Goal: Task Accomplishment & Management: Manage account settings

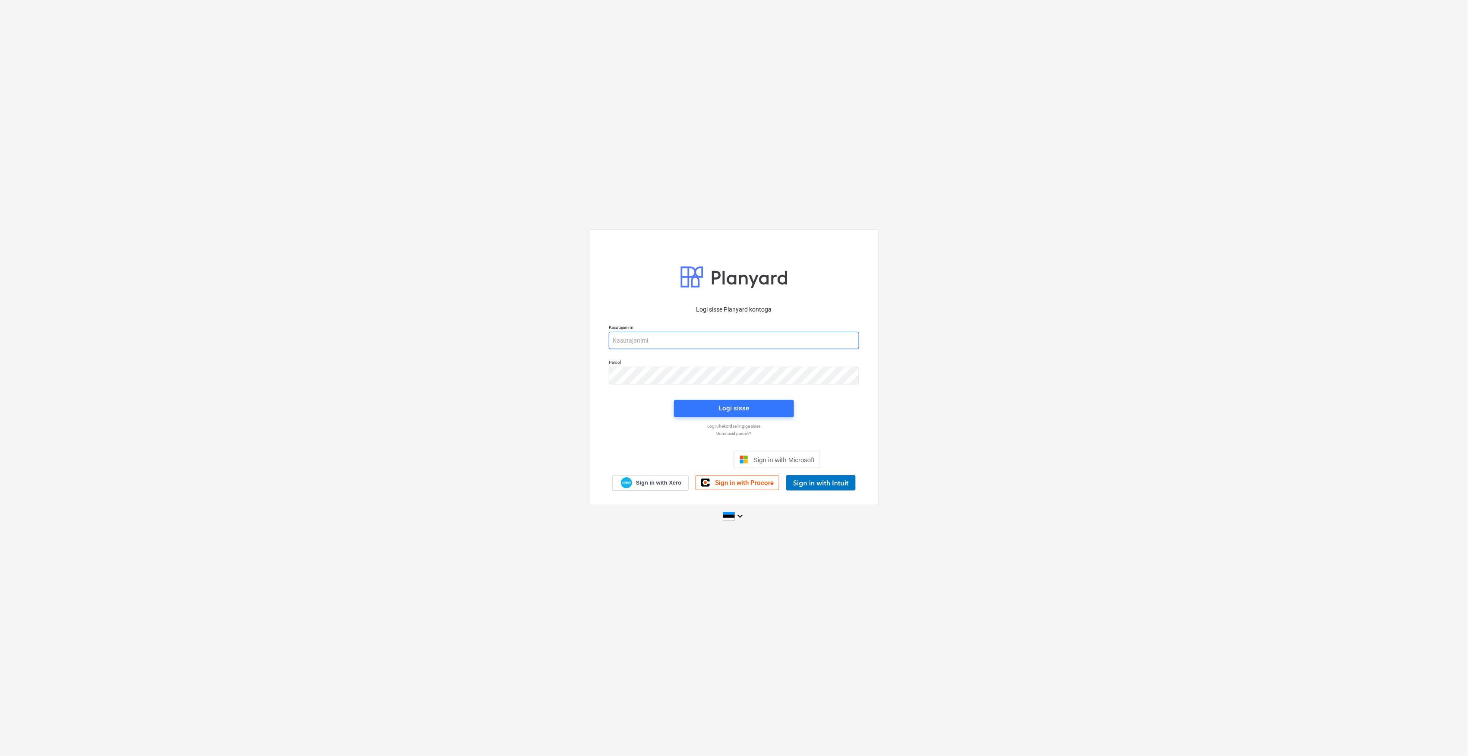
type input "[EMAIL_ADDRESS][DOMAIN_NAME]"
click at [778, 420] on div "Logi sisse" at bounding box center [734, 409] width 130 height 28
click at [784, 411] on button "Logi sisse" at bounding box center [734, 408] width 120 height 17
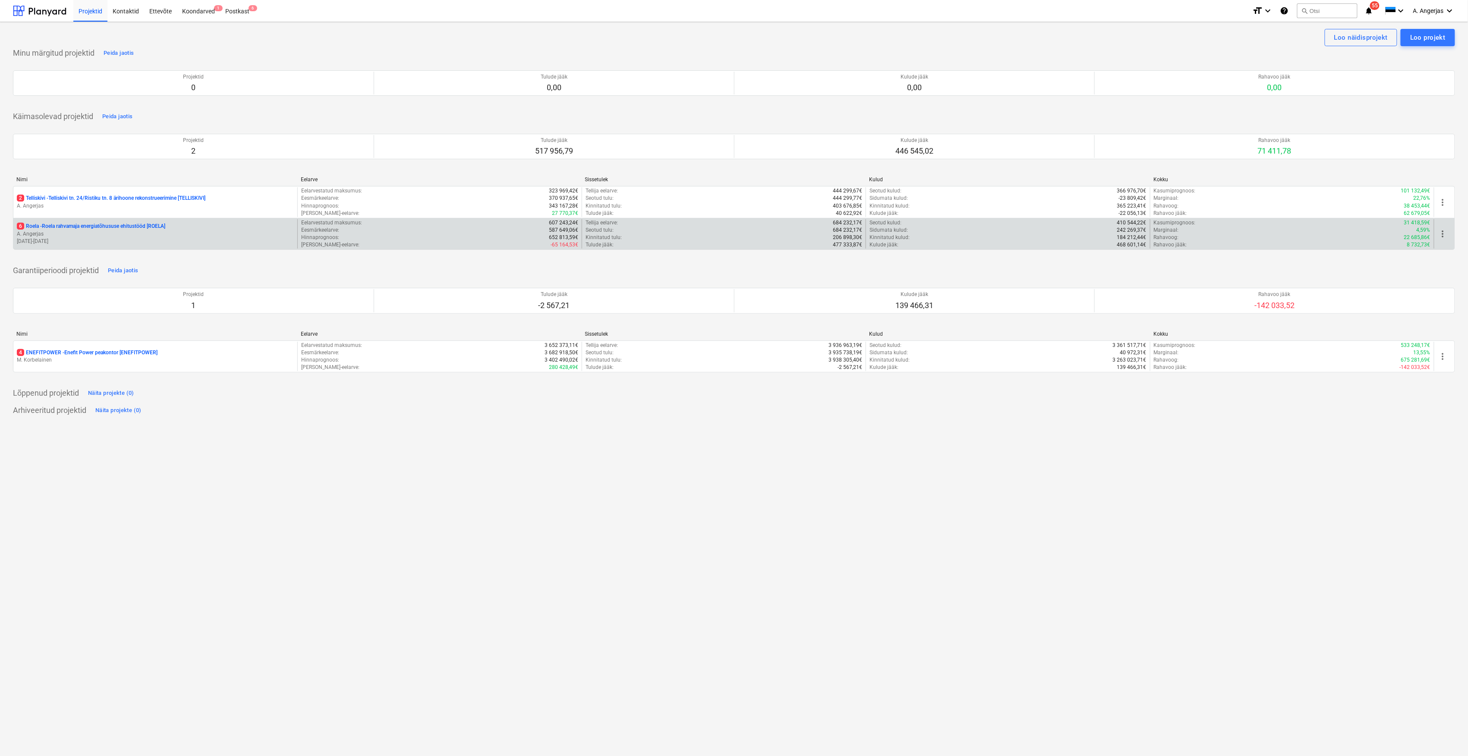
click at [110, 223] on div "6 Roela - Roela rahvamaja energiatõhususe ehitustööd [ROELA] A. Angerjas [DATE]…" at bounding box center [155, 234] width 284 height 30
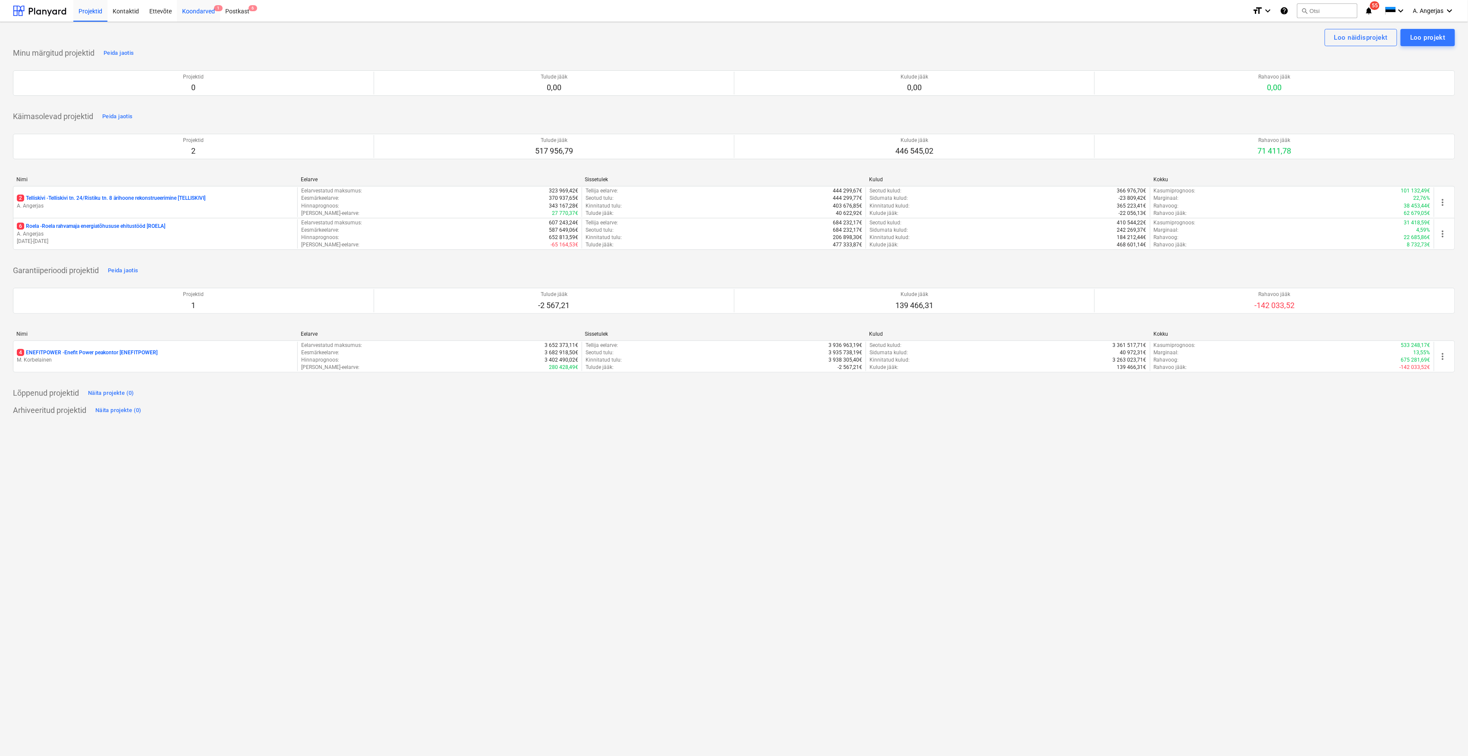
click at [204, 9] on div "Koondarved 1" at bounding box center [198, 11] width 43 height 22
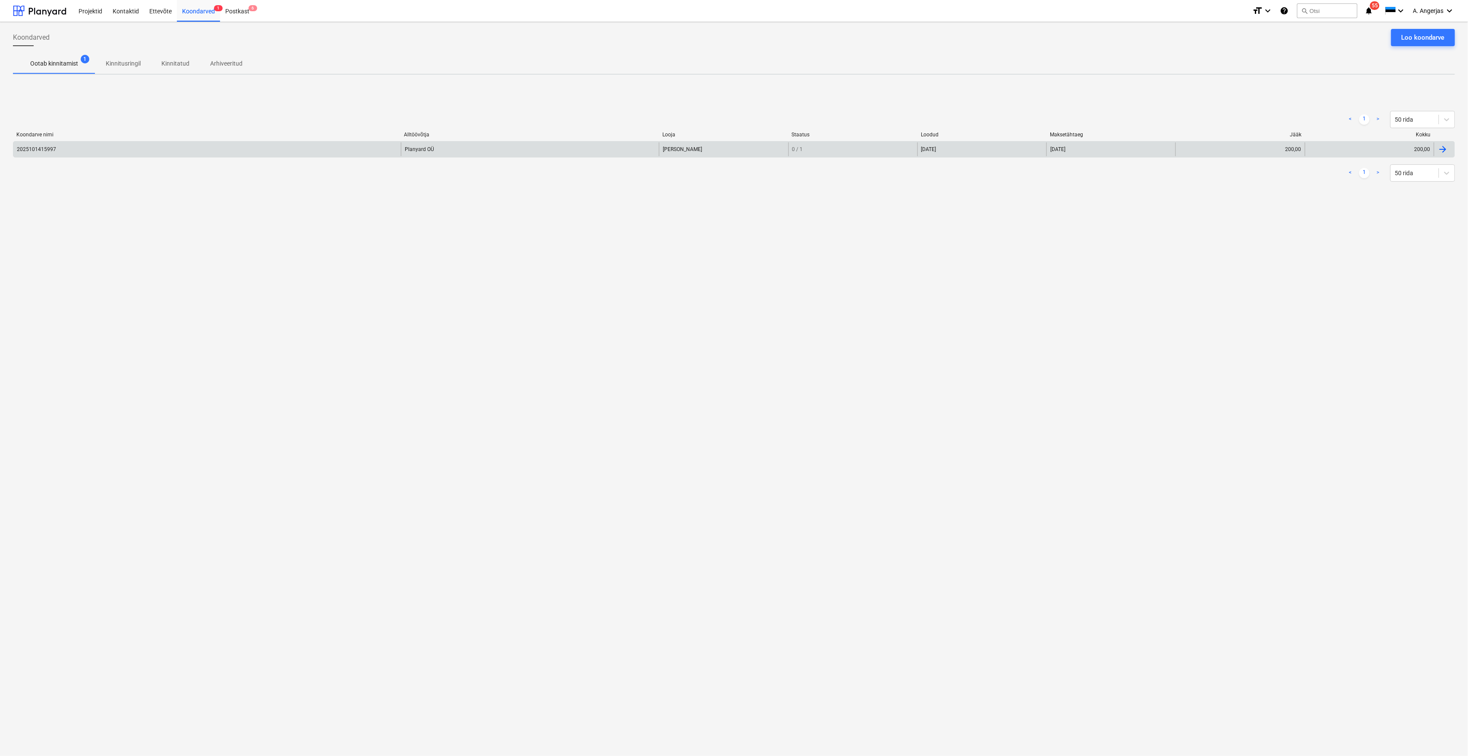
click at [48, 147] on div "2025101415997" at bounding box center [36, 149] width 39 height 6
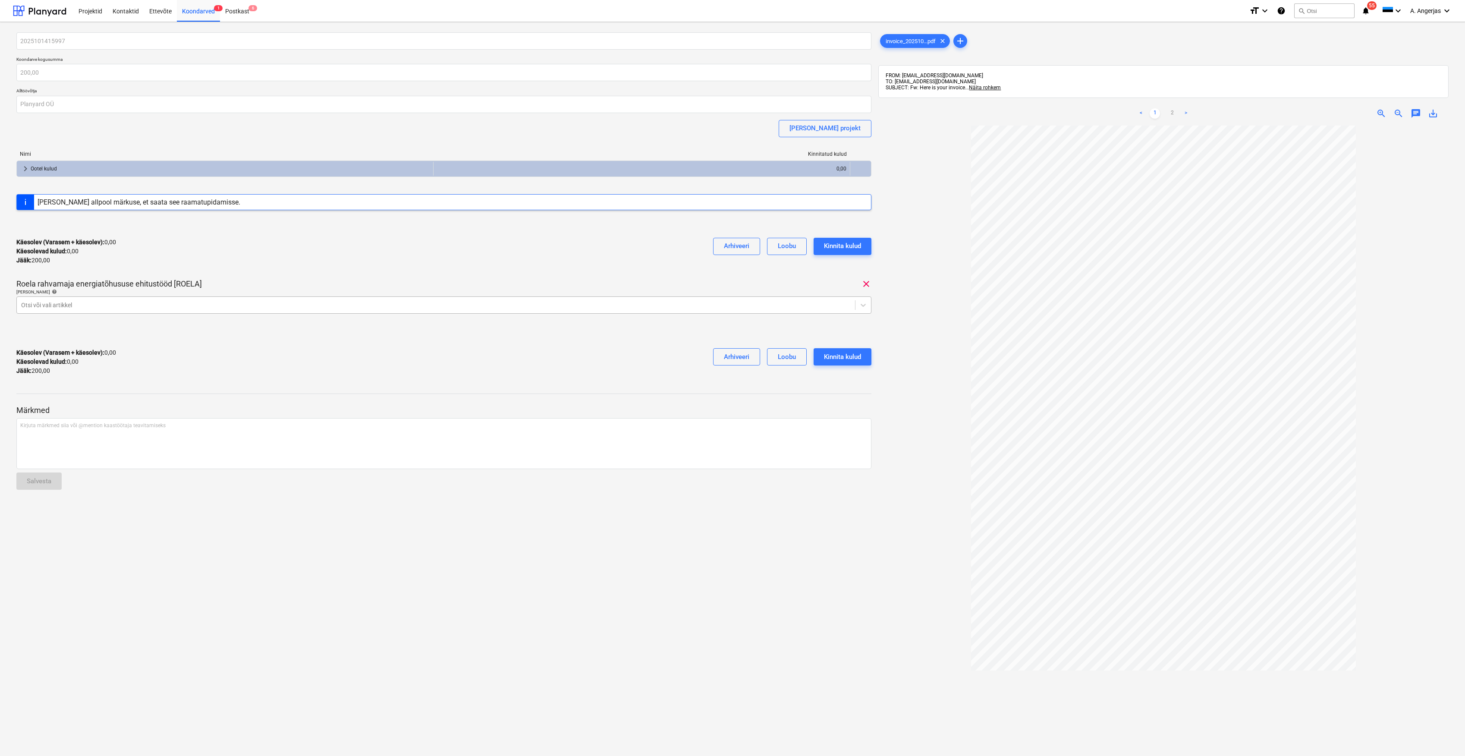
click at [112, 311] on div "Otsi või vali artikkel" at bounding box center [436, 305] width 838 height 12
click at [119, 307] on div at bounding box center [436, 305] width 830 height 9
type input "bauhu"
click at [208, 330] on div "-- -- 912 Kontori ülalpidamiskulud (Planyard, [GEOGRAPHIC_DATA], Telia)" at bounding box center [443, 327] width 855 height 14
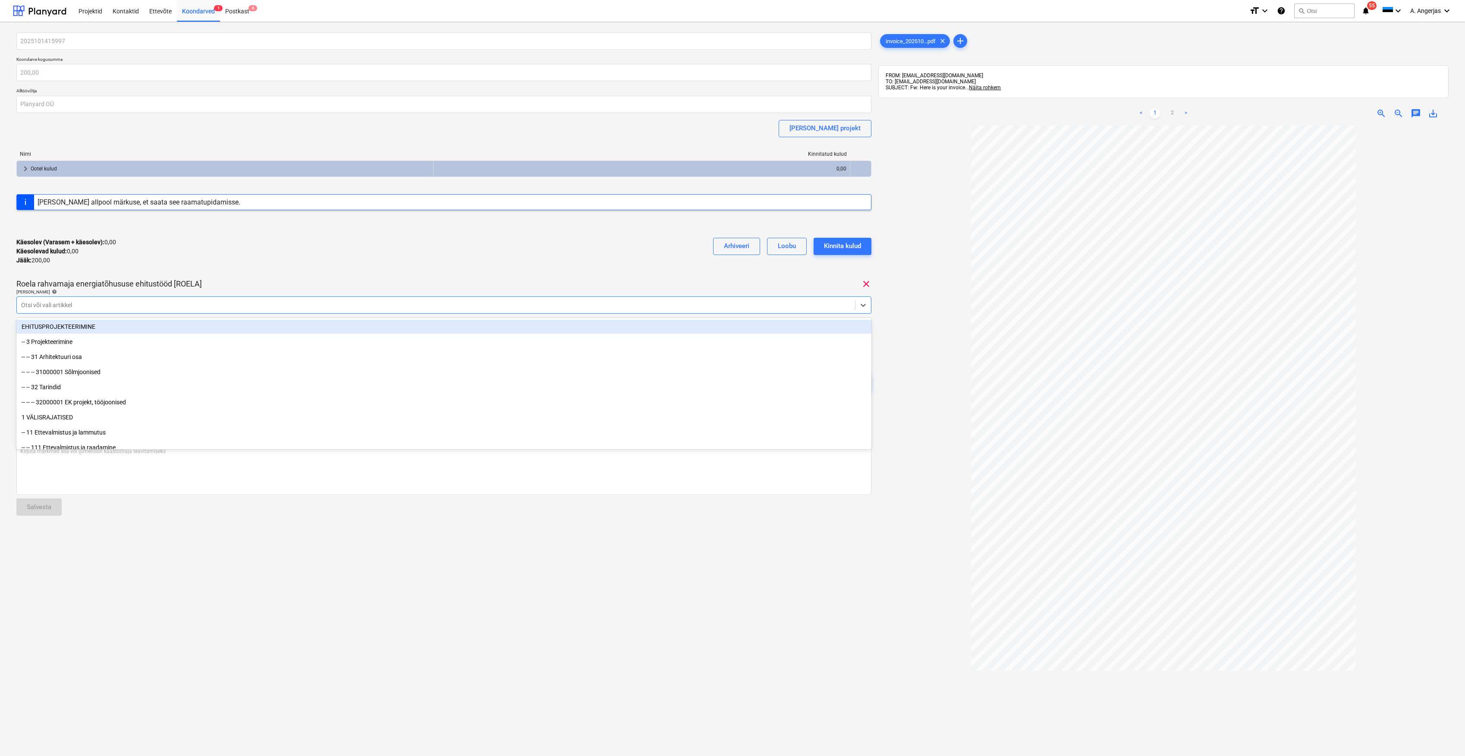
click at [314, 242] on div "Käesolev (Varasem + käesolev) : 0,00 Käesolevad kulud : 0,00 Jääk : 200,00 Arhi…" at bounding box center [443, 251] width 855 height 41
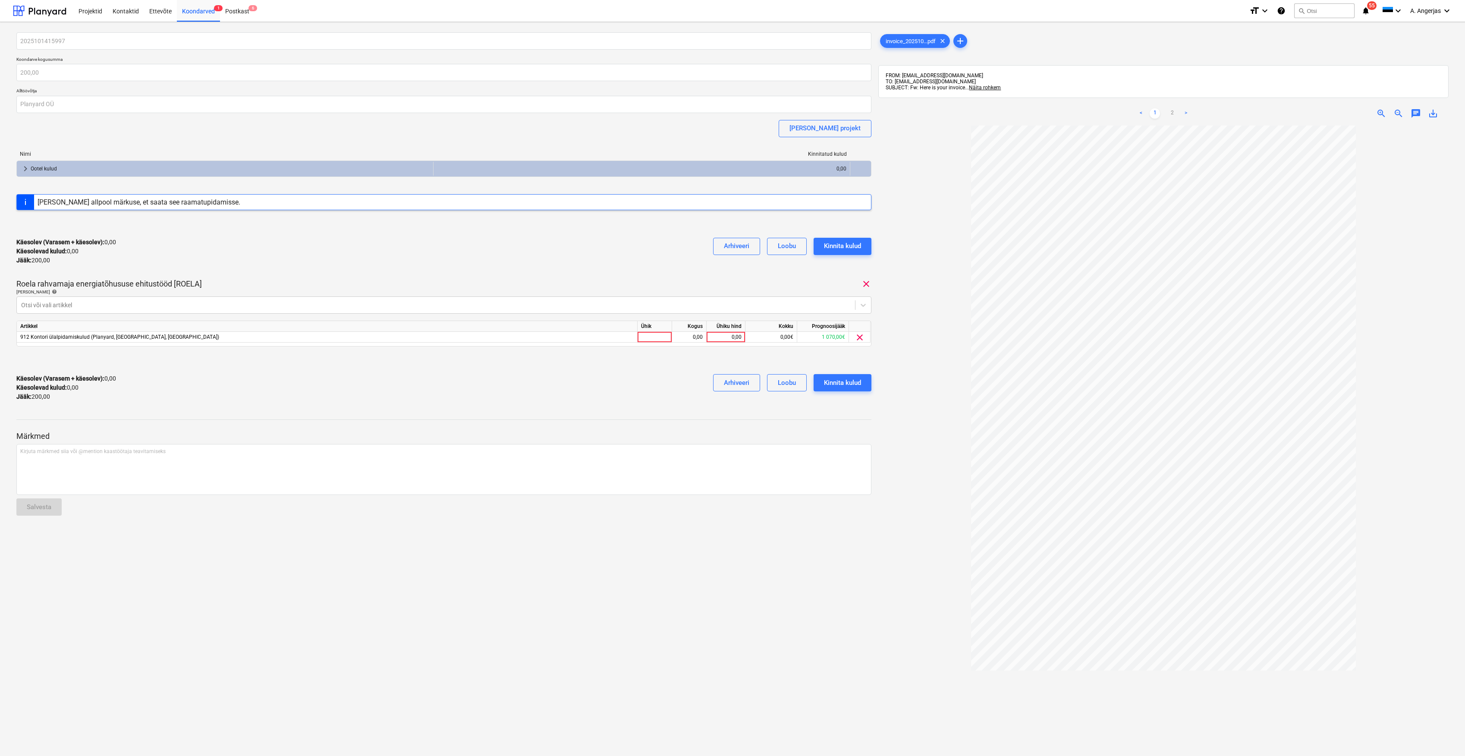
click at [657, 347] on div "2025101415997 Koondarve kogusumma 200,00 Alltöövõtja Planyard OÜ [PERSON_NAME] …" at bounding box center [443, 220] width 855 height 376
click at [661, 339] on div at bounding box center [655, 337] width 35 height 11
type input "y"
type input "tk"
click at [680, 336] on div "0,00" at bounding box center [689, 337] width 27 height 11
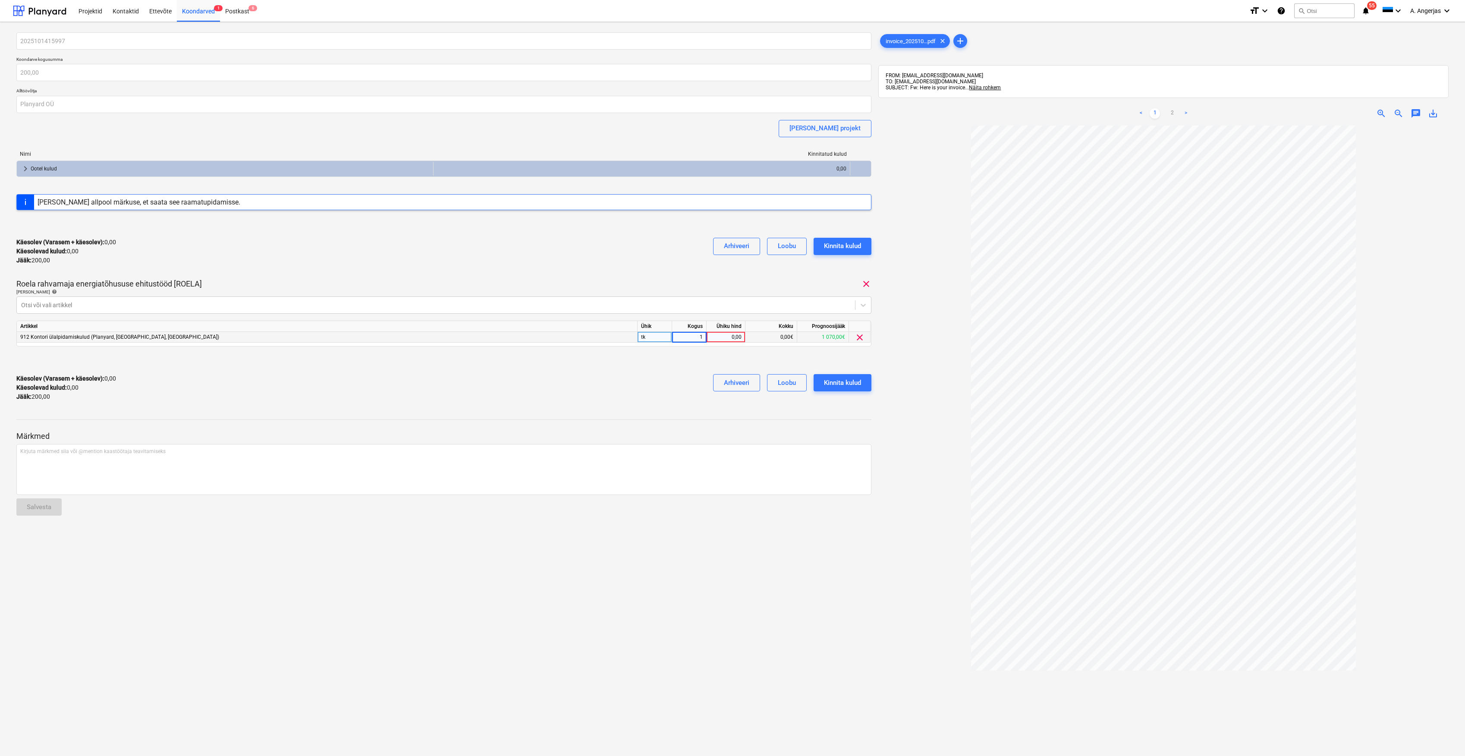
click at [726, 333] on div "0,00" at bounding box center [725, 337] width 31 height 11
type input "100"
click at [637, 368] on div "Käesolev (Varasem + käesolev) : 0,00 Käesolevad kulud : 0,00 Jääk : 200,00 Arhi…" at bounding box center [443, 387] width 855 height 41
click at [828, 381] on div "Kinnita kulud" at bounding box center [842, 382] width 37 height 11
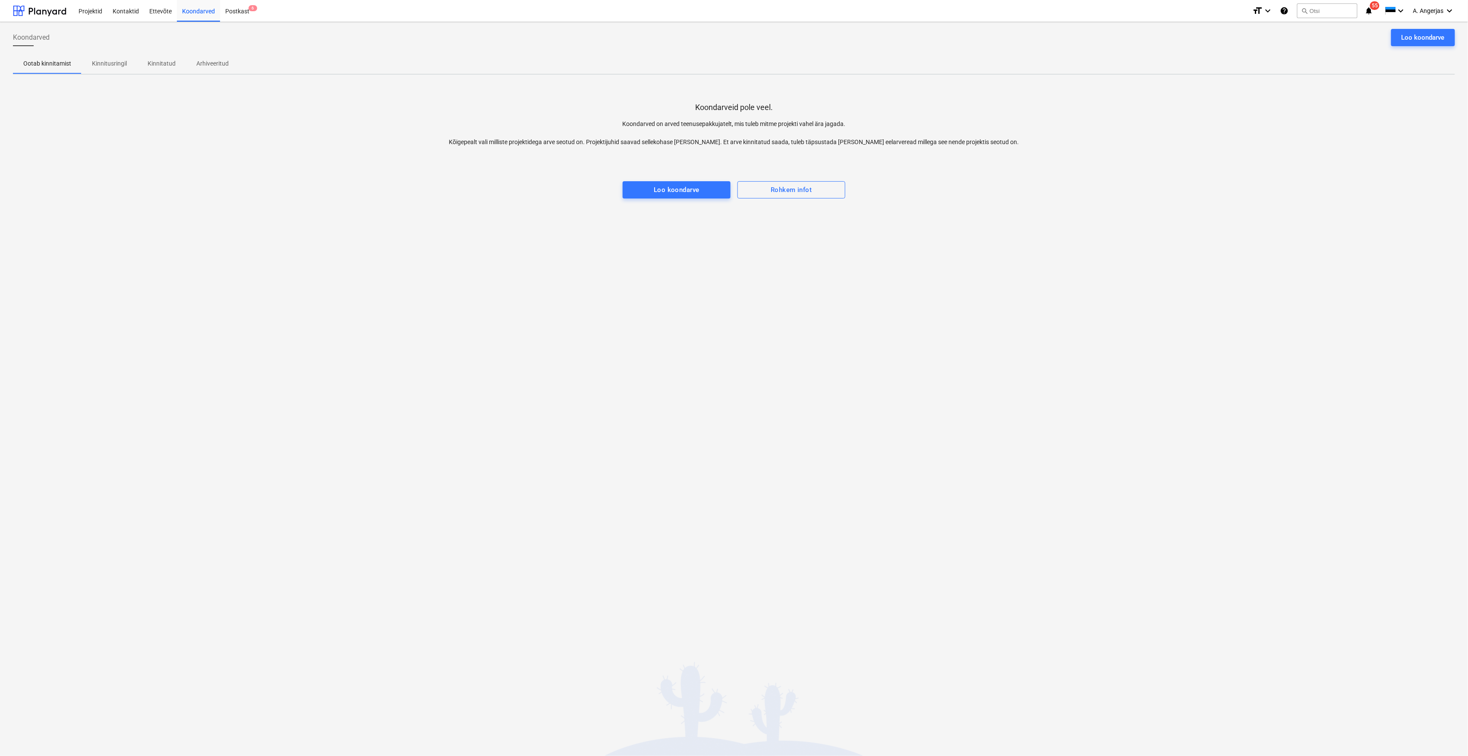
click at [1276, 301] on div "Koondarved Loo koondarve Ootab kinnitamist Kinnitusringil Kinnitatud Arhiveerit…" at bounding box center [734, 389] width 1468 height 734
click at [58, 18] on div at bounding box center [39, 11] width 53 height 22
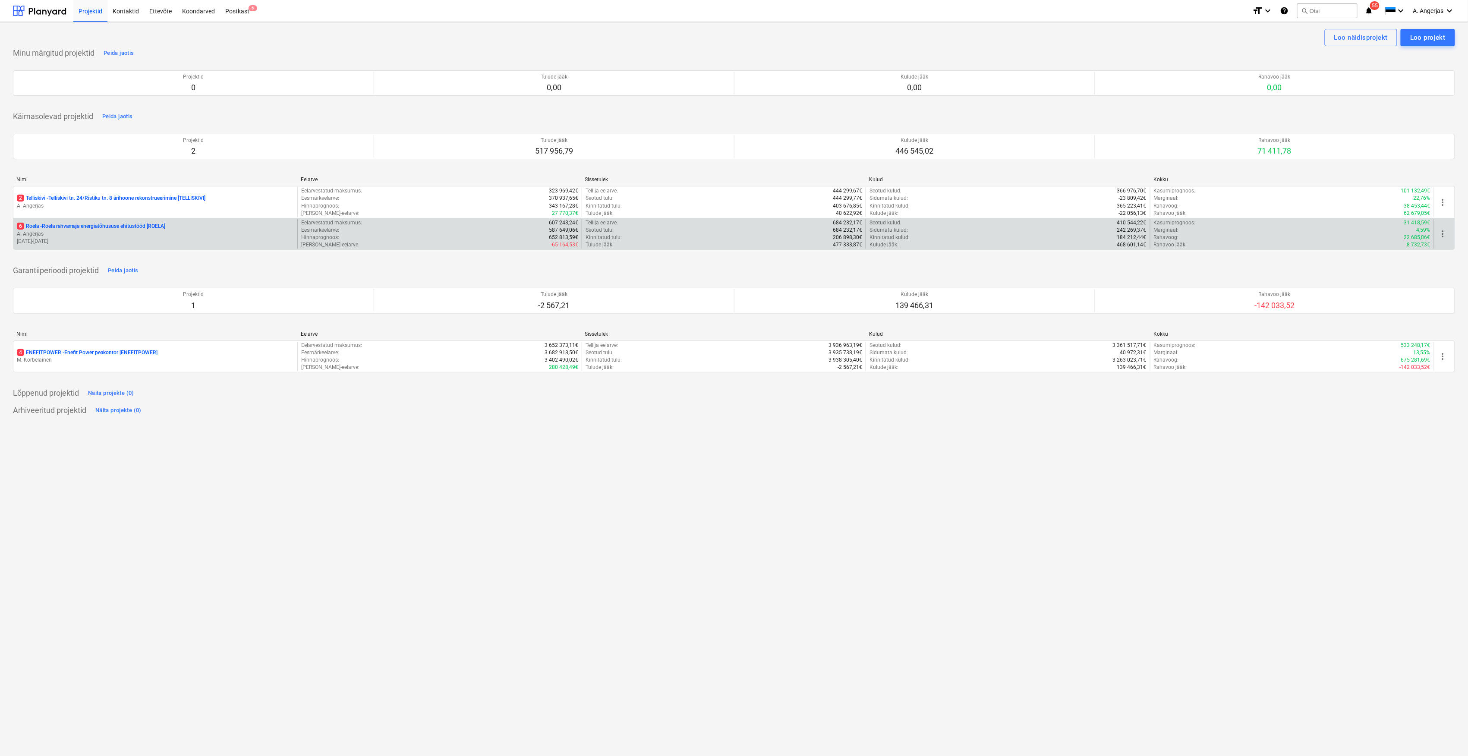
click at [75, 230] on p "6 Roela - Roela rahvamaja energiatõhususe ehitustööd [ROELA]" at bounding box center [91, 226] width 148 height 7
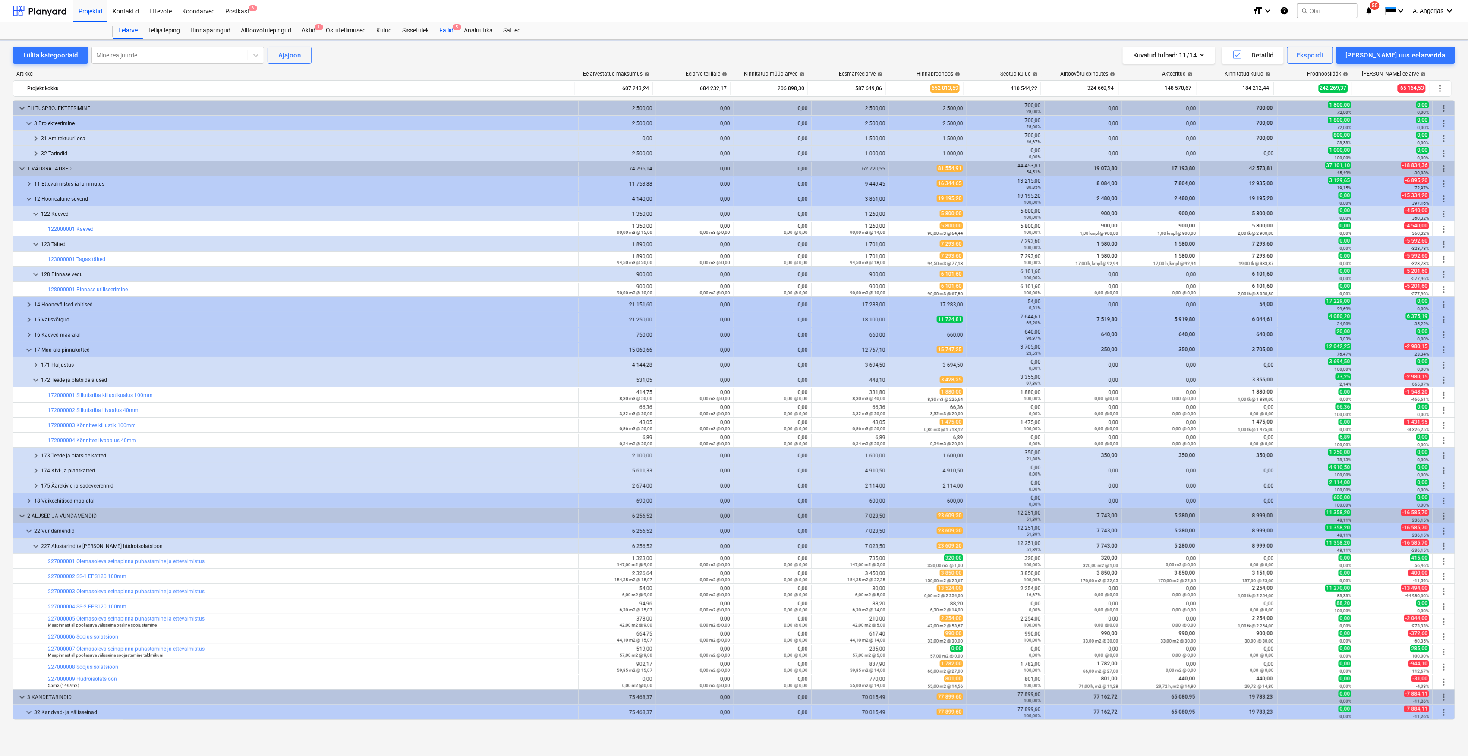
click at [446, 28] on div "Failid 5" at bounding box center [446, 30] width 25 height 17
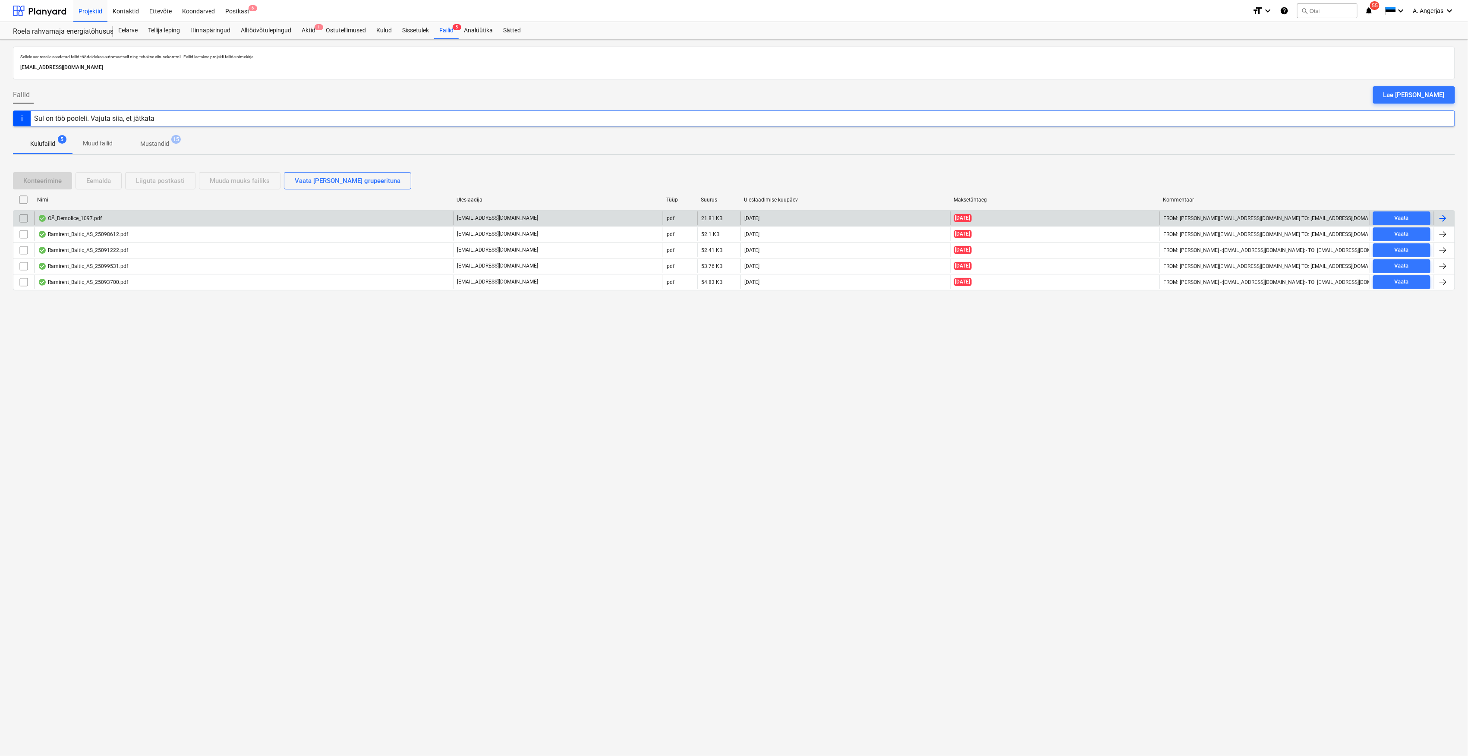
click at [138, 220] on div "OÃ_Demolice_1097.pdf" at bounding box center [243, 218] width 419 height 14
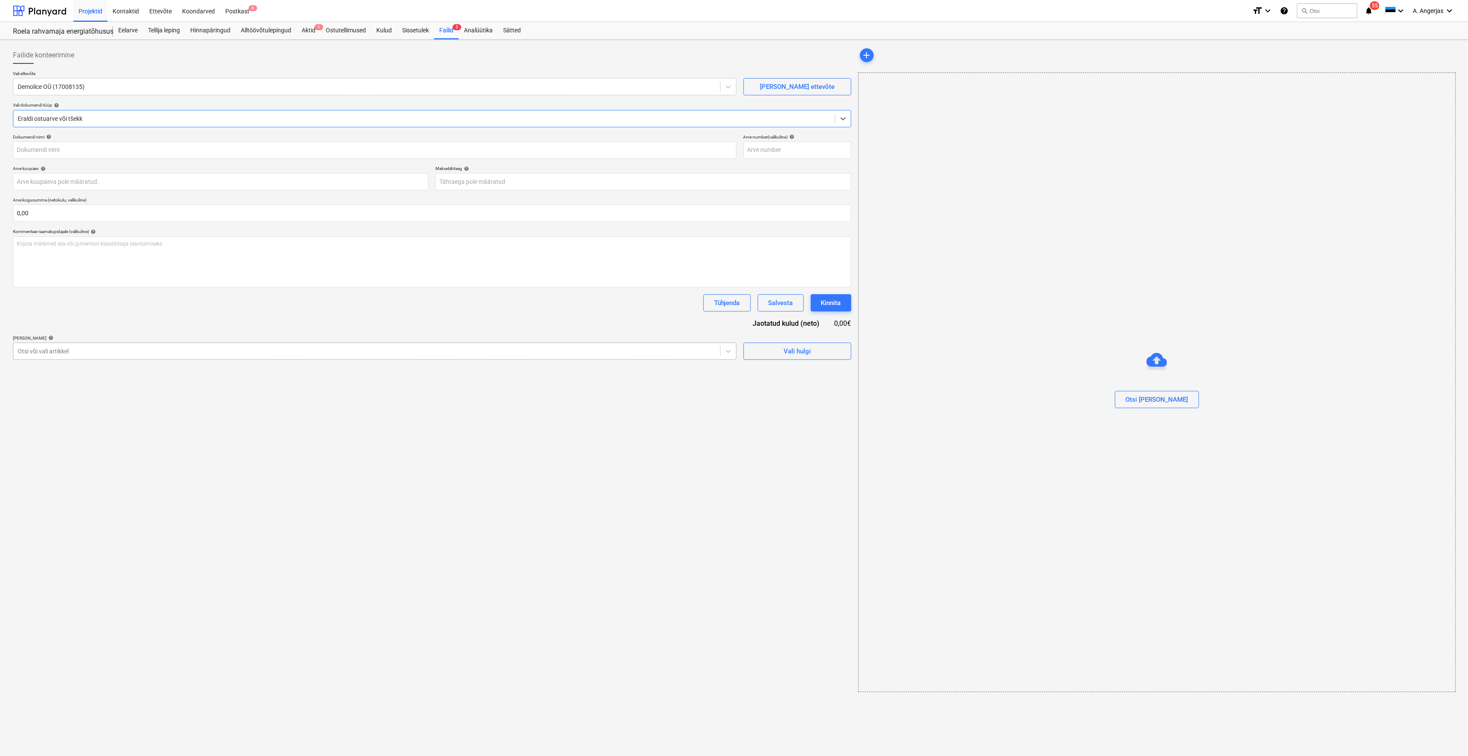
type input "1097"
type input "[DATE]"
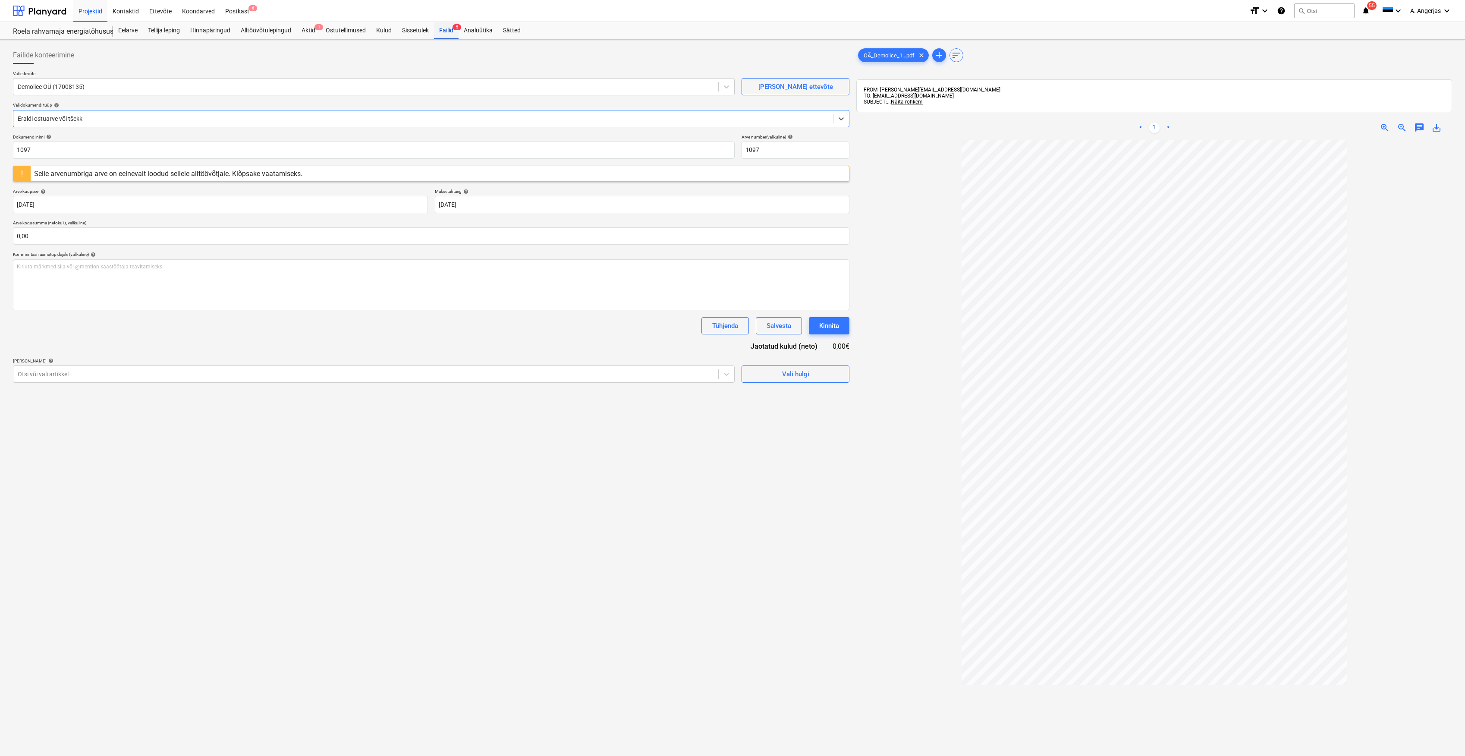
click at [435, 28] on div "Failid 5" at bounding box center [446, 30] width 25 height 17
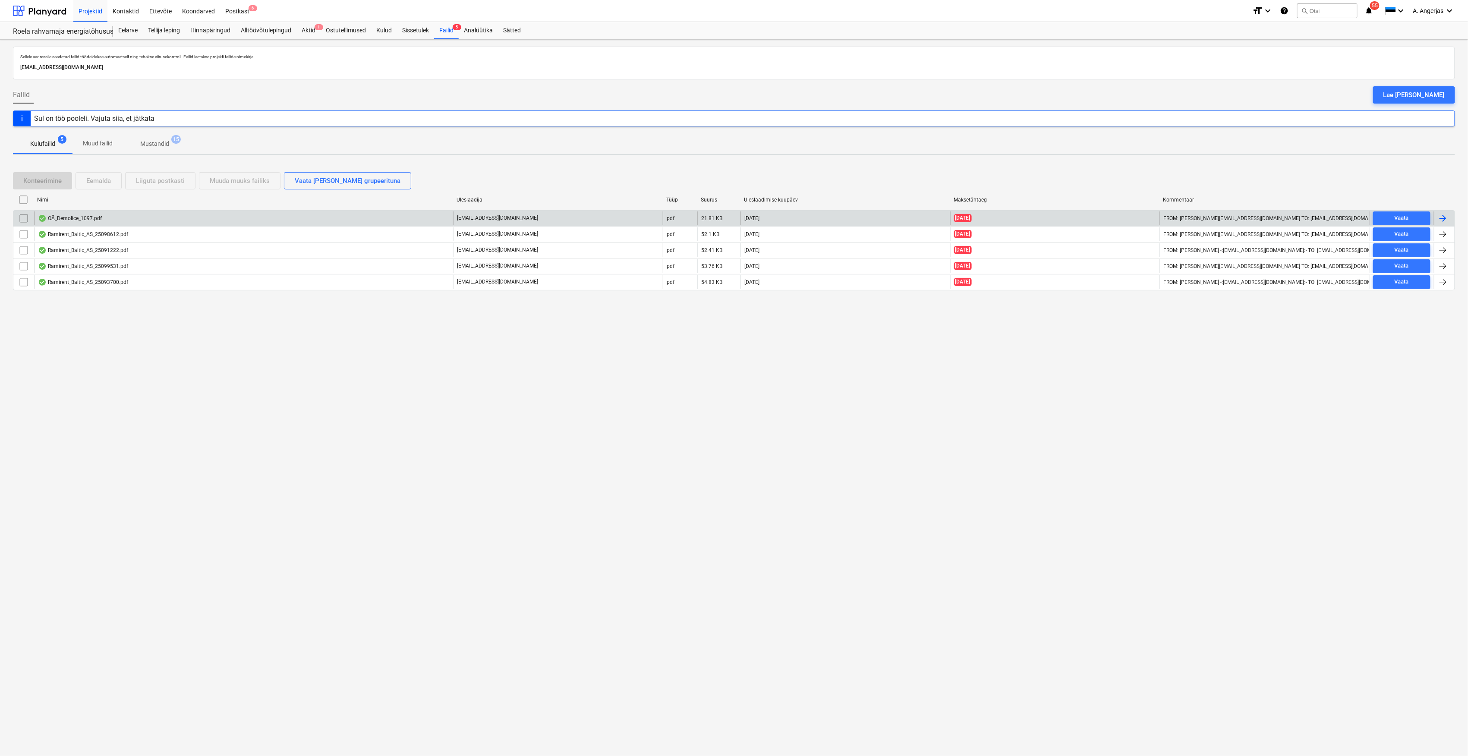
click at [21, 218] on input "checkbox" at bounding box center [24, 218] width 14 height 14
click at [90, 179] on div "Eemalda" at bounding box center [98, 180] width 25 height 11
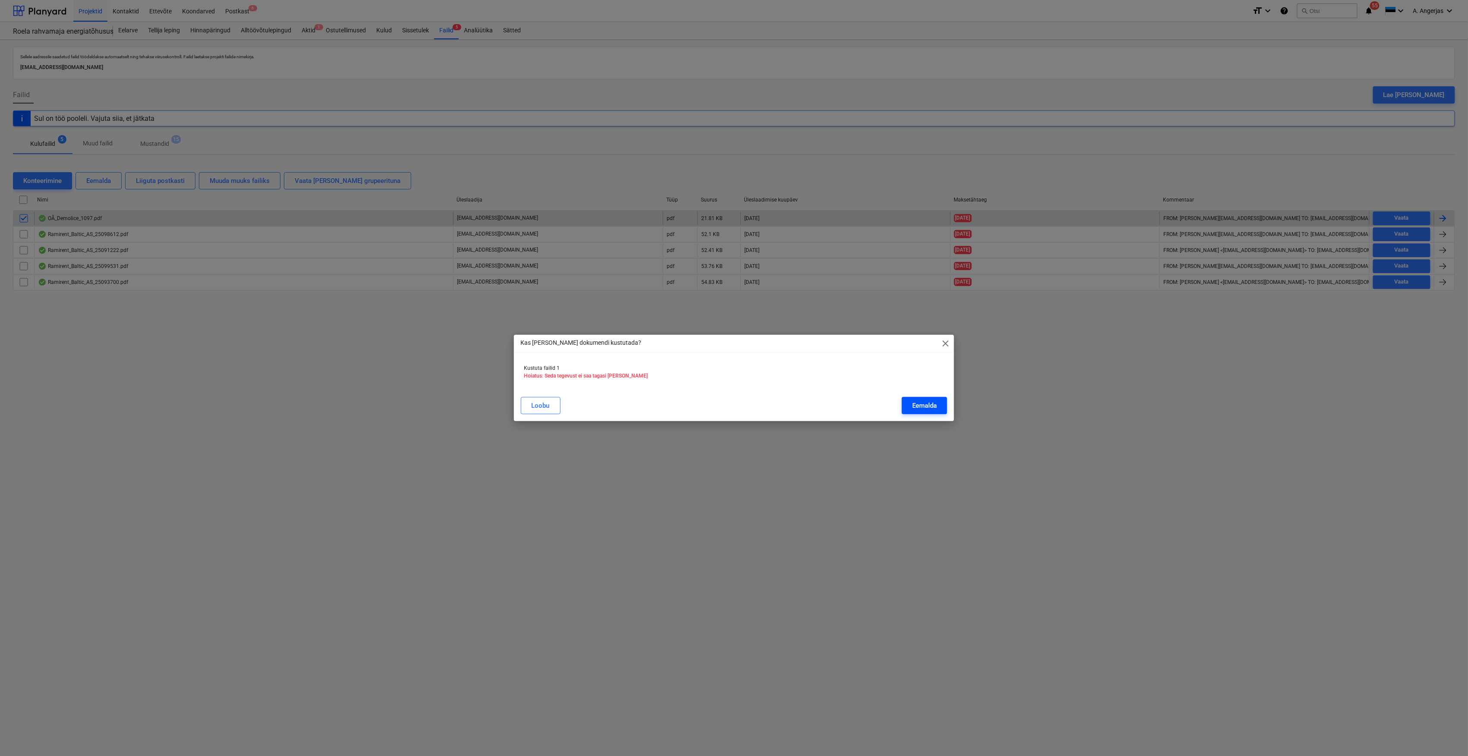
click at [922, 406] on div "Eemalda" at bounding box center [924, 405] width 25 height 11
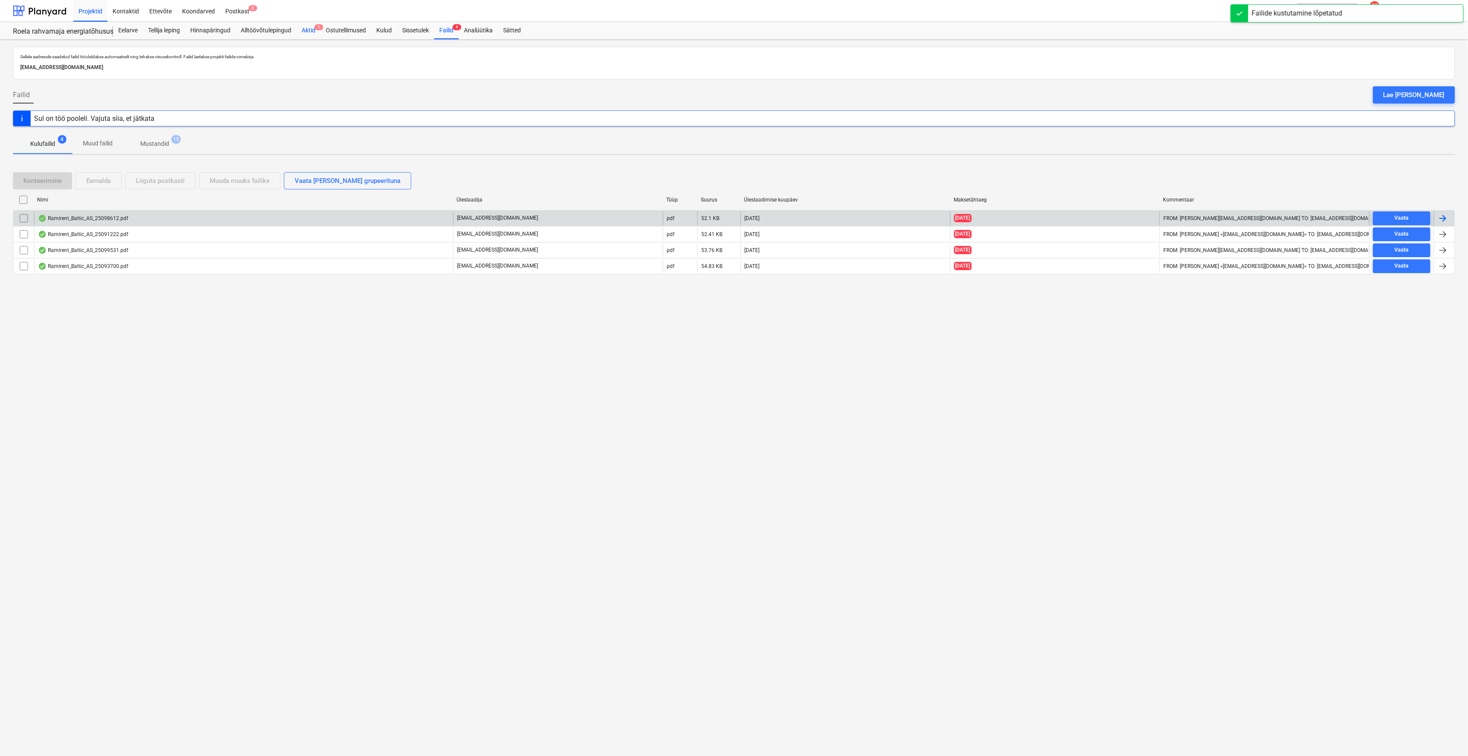
click at [309, 29] on div "Aktid 1" at bounding box center [308, 30] width 24 height 17
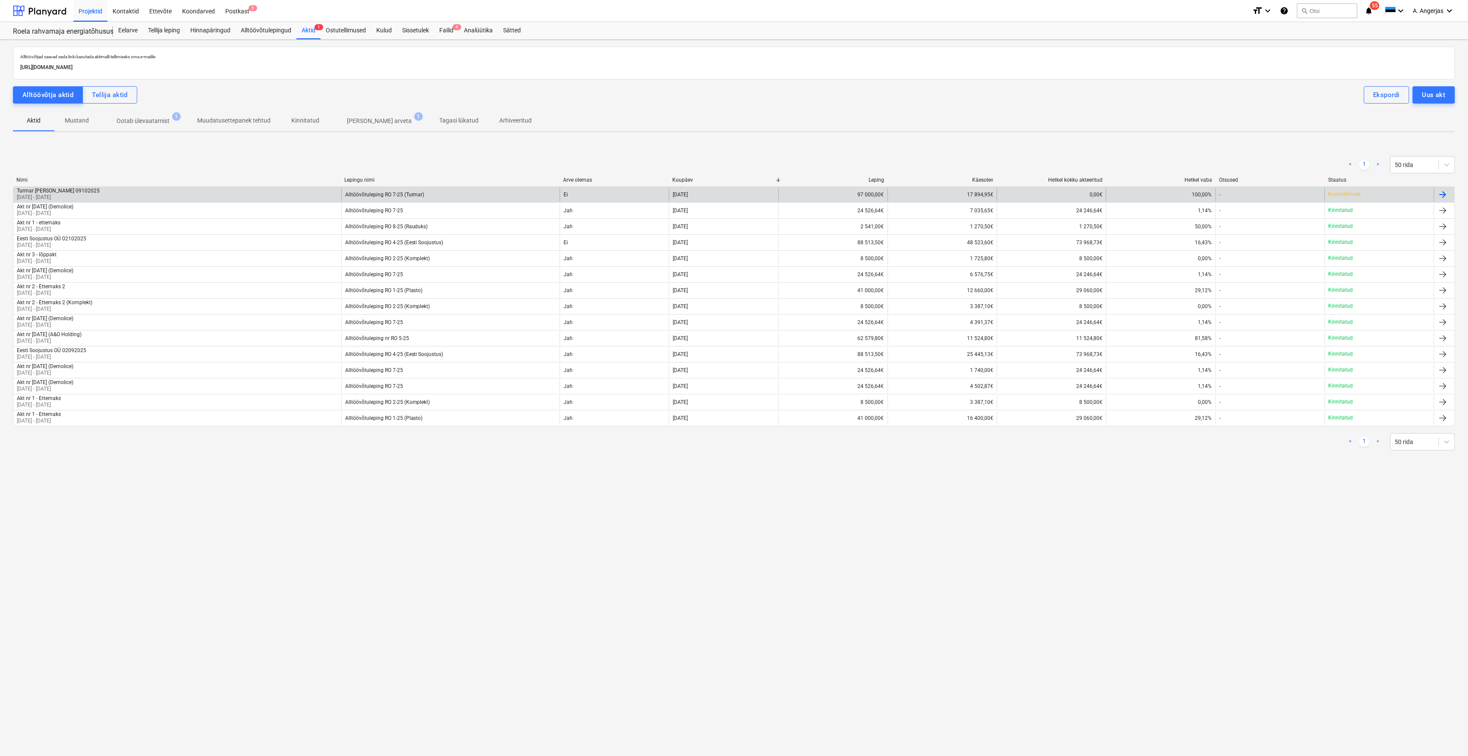
click at [75, 198] on p "[DATE] - [DATE]" at bounding box center [58, 197] width 83 height 7
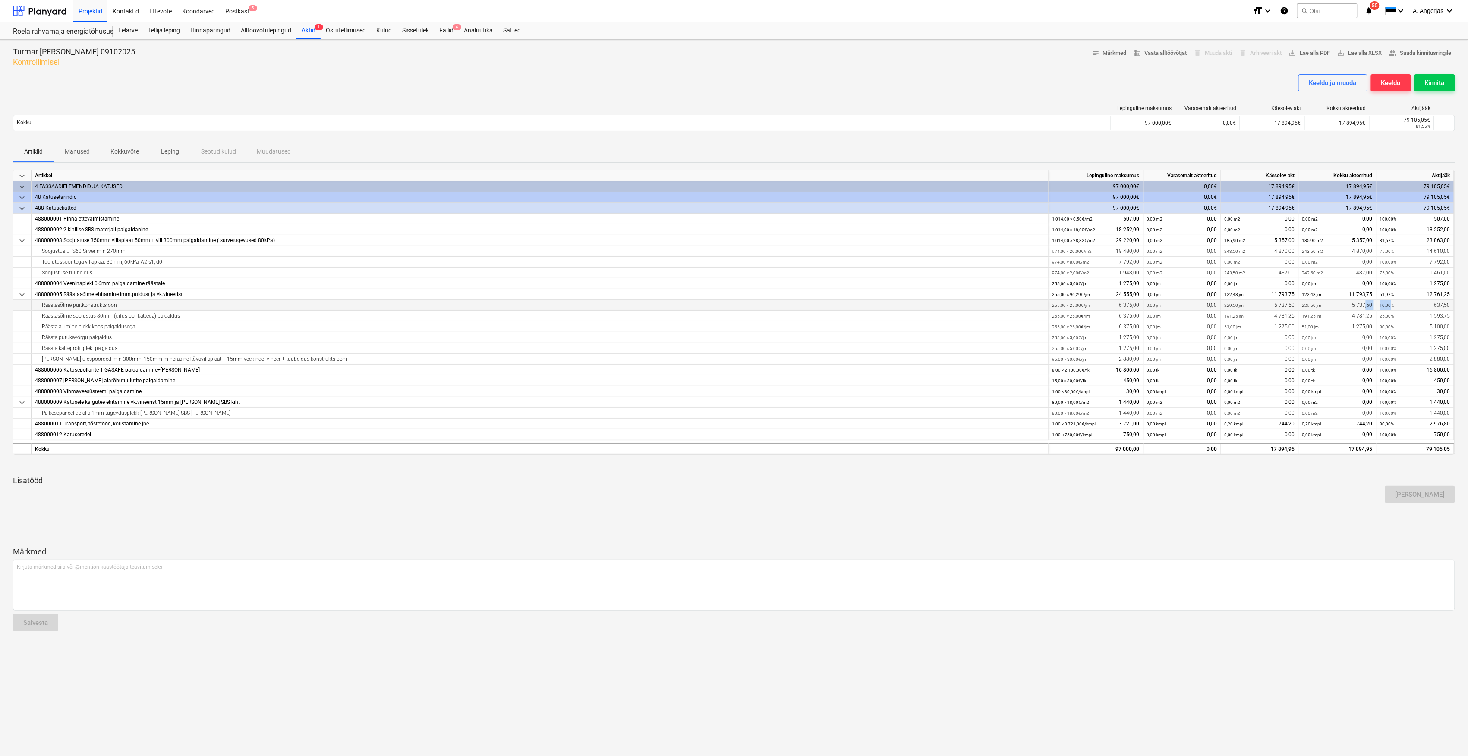
drag, startPoint x: 1391, startPoint y: 305, endPoint x: 1366, endPoint y: 305, distance: 25.0
click at [0, 0] on div "Räästasõlme puitkonstruktsioon 255,00 × 25,00€ / jm 6 375,00 0,00 jm 0,00 229,5…" at bounding box center [0, 0] width 0 height 0
drag, startPoint x: 1366, startPoint y: 305, endPoint x: 1336, endPoint y: 311, distance: 30.8
click at [1336, 307] on div "229,50 jm 5 737,50" at bounding box center [1337, 305] width 70 height 11
click at [1293, 506] on div "[PERSON_NAME]" at bounding box center [733, 494] width 1449 height 24
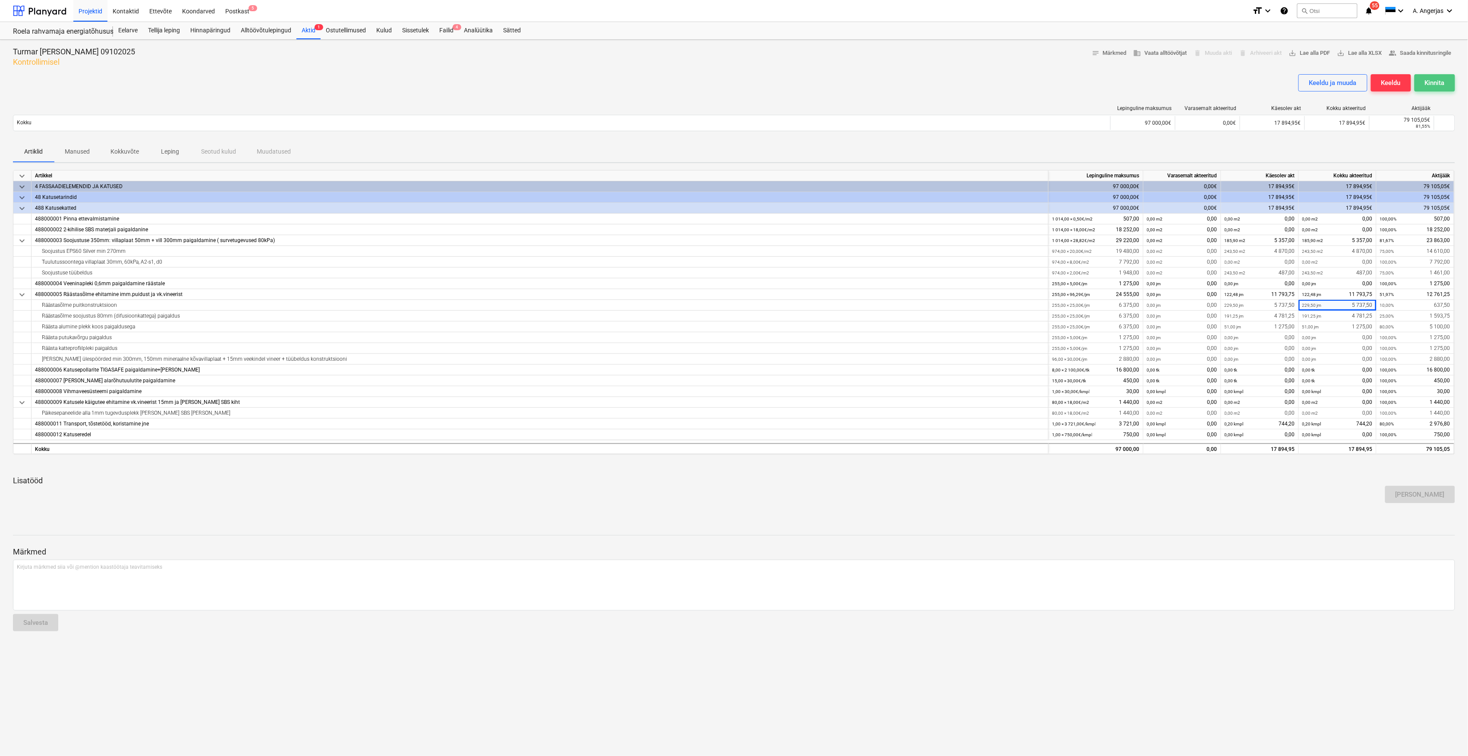
click at [1445, 81] on button "Kinnita" at bounding box center [1434, 82] width 41 height 17
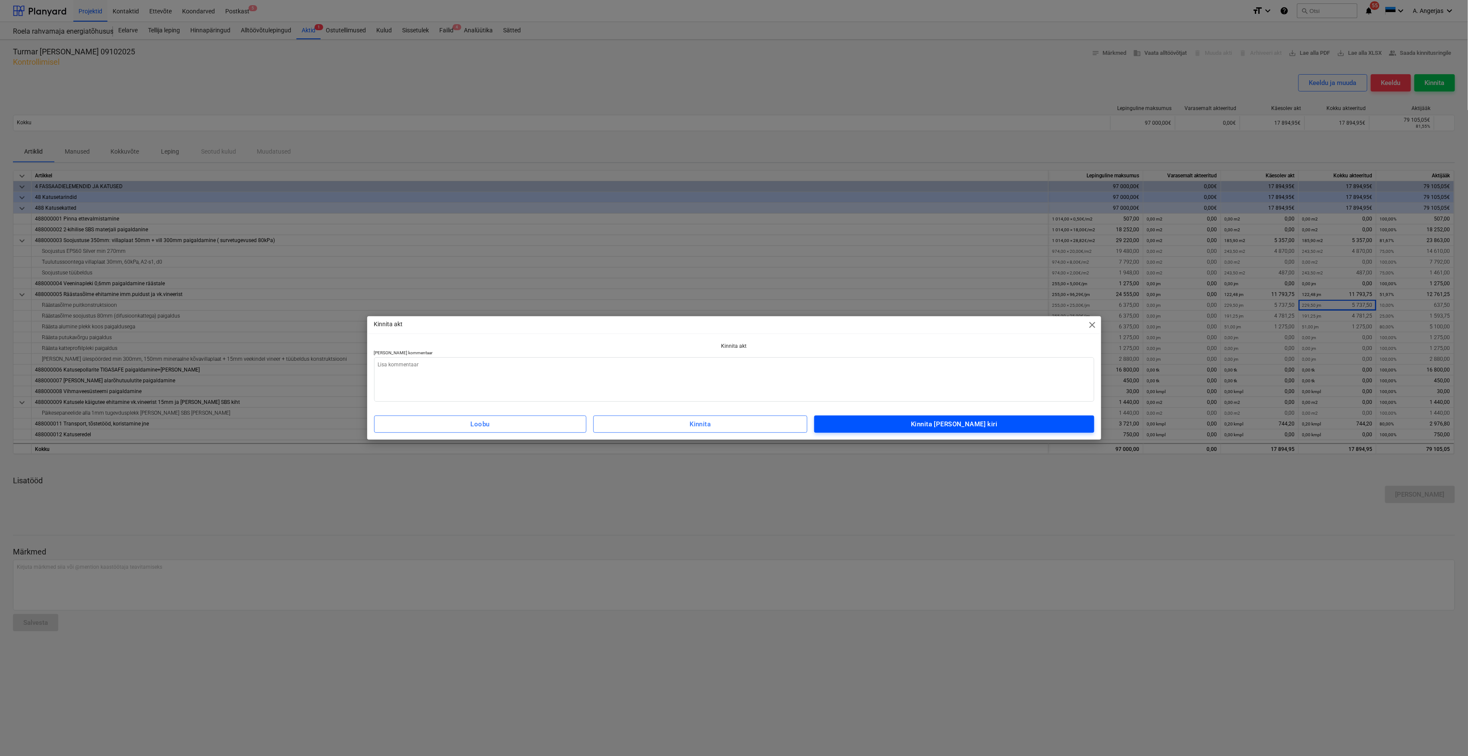
click at [981, 427] on div "Kinnita [PERSON_NAME] kiri" at bounding box center [954, 423] width 86 height 11
type textarea "x"
